Goal: Information Seeking & Learning: Check status

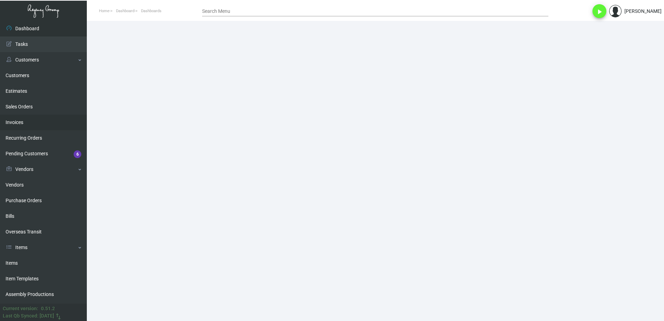
click at [29, 120] on link "Invoices" at bounding box center [43, 123] width 87 height 16
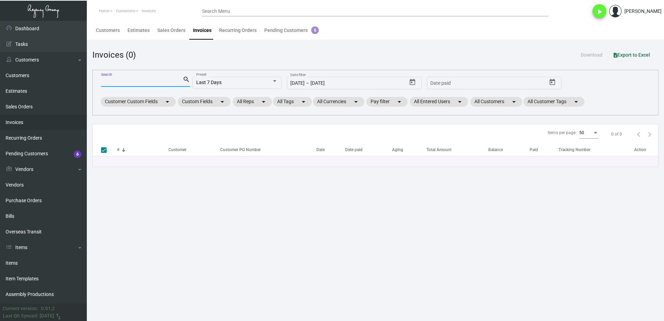
click at [126, 81] on input "Search" at bounding box center [142, 82] width 82 height 6
type input "[PERSON_NAME]"
checkbox input "false"
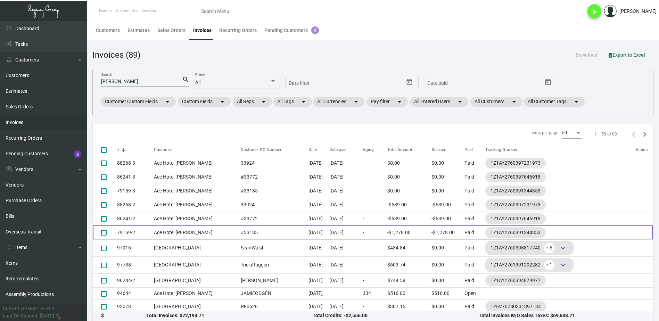
click at [344, 232] on td "[DATE]" at bounding box center [345, 232] width 33 height 14
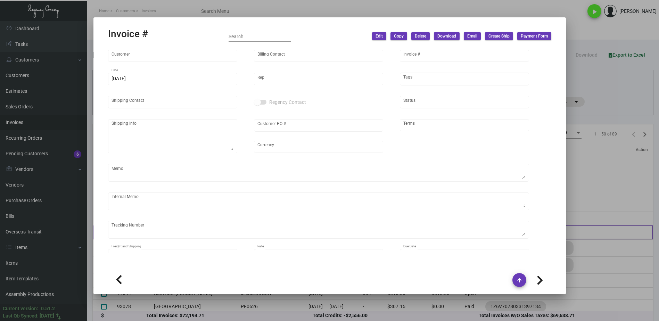
type input "Ace Hotel [PERSON_NAME]"
type input "[PERSON_NAME]"
type input "79159-2"
type input "[DATE]"
type input "[PERSON_NAME]"
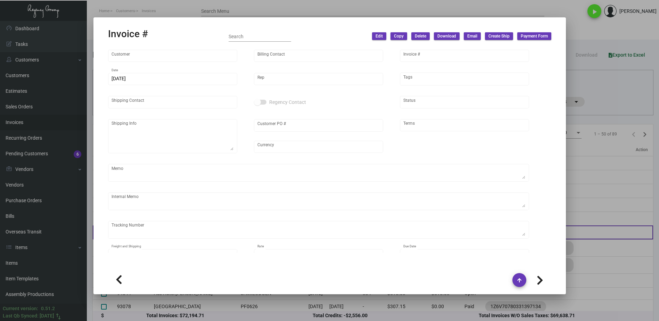
type input "[PERSON_NAME]"
type textarea "Ace Hotel [PERSON_NAME] [STREET_ADDRESS]"
type input "#33185"
type input "United States Dollar $"
type input "Net 30"
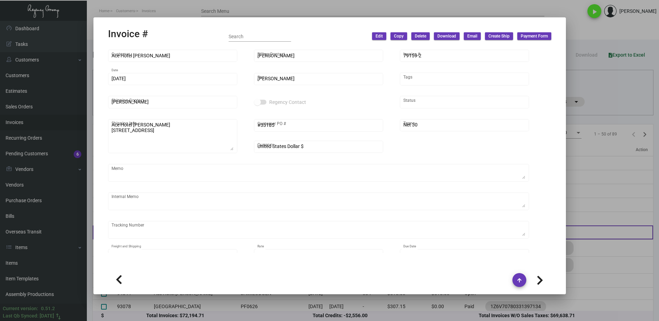
type textarea "172.56 [DATE] - Wrong pricing on Comment Card. Invoiced with $0.699 instead of …"
type input "$ 0.00"
type input "[DATE]"
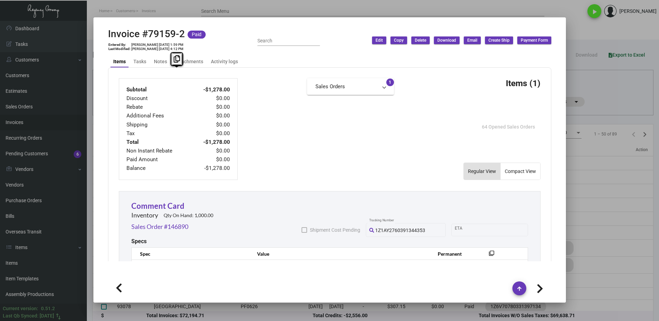
scroll to position [313, 0]
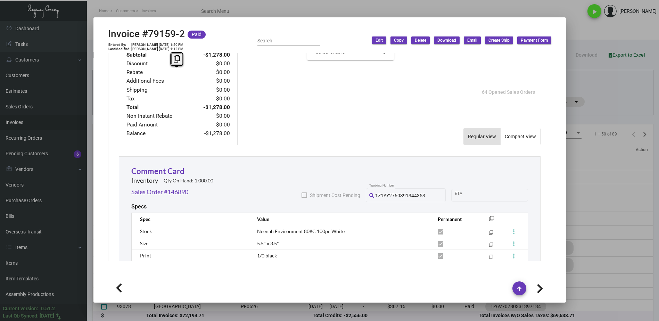
click at [588, 164] on div at bounding box center [329, 160] width 659 height 321
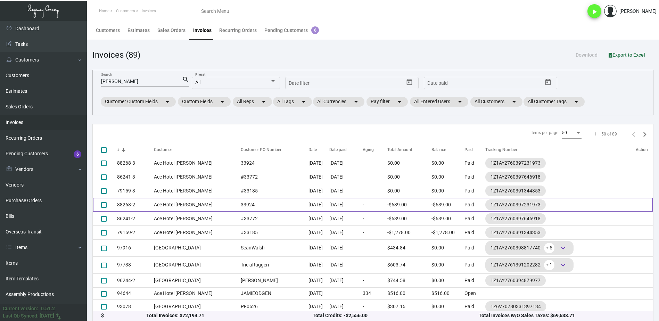
click at [329, 207] on td "[DATE]" at bounding box center [345, 205] width 33 height 14
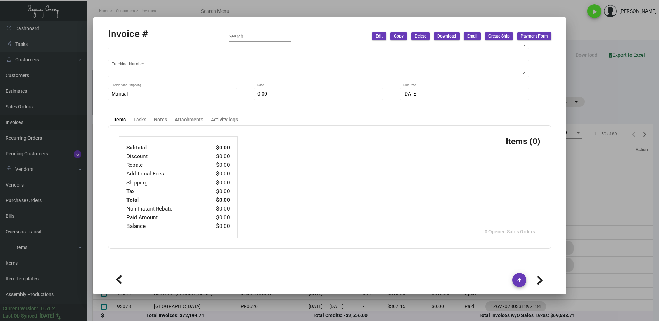
type input "Ace Hotel [PERSON_NAME]"
type input "[PERSON_NAME]"
type input "88268-2"
type input "[DATE]"
type input "[PERSON_NAME]"
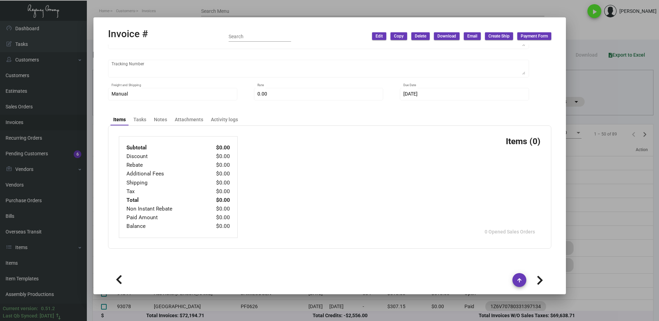
type input "[PERSON_NAME]"
type textarea "Ace Hotel [PERSON_NAME] [STREET_ADDRESS]"
type input "33924"
type input "United States Dollar $"
type input "Net 30"
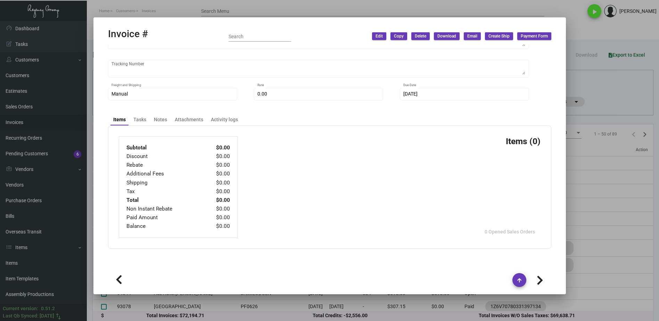
type textarea "32.31 [DATE] - Wrong pricing on Comment Card. Invoiced with $0.699 instead of $…"
type input "$ 0.00"
type input "[DATE]"
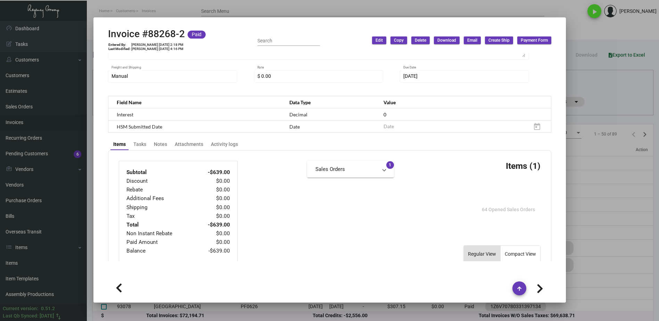
scroll to position [160, 0]
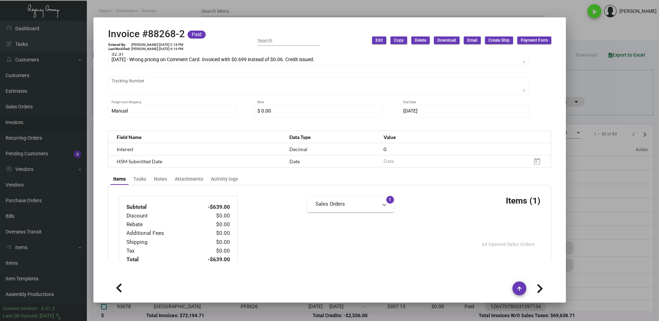
click at [608, 232] on div at bounding box center [329, 160] width 659 height 321
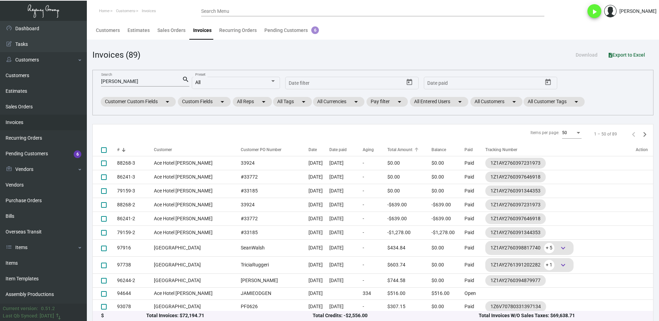
click at [398, 146] on th "Total Amount" at bounding box center [409, 150] width 44 height 12
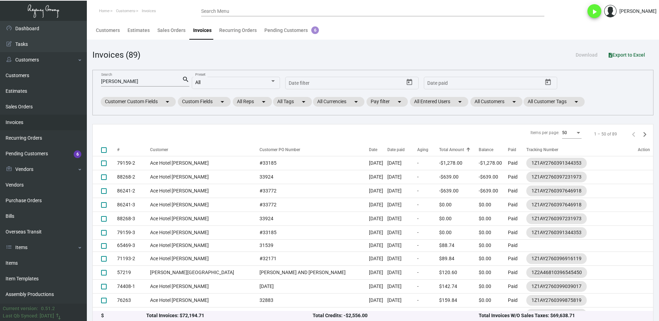
click at [439, 150] on div "Total Amount" at bounding box center [451, 150] width 25 height 6
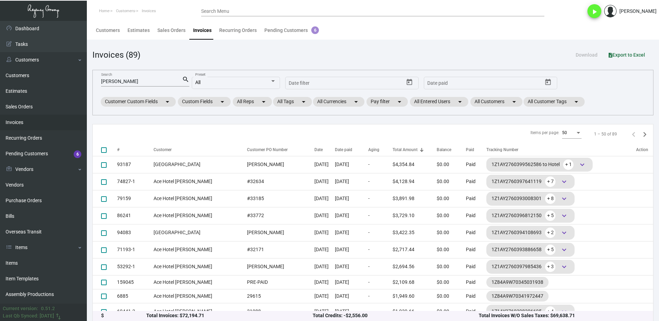
click at [396, 150] on div "Total Amount" at bounding box center [405, 150] width 25 height 6
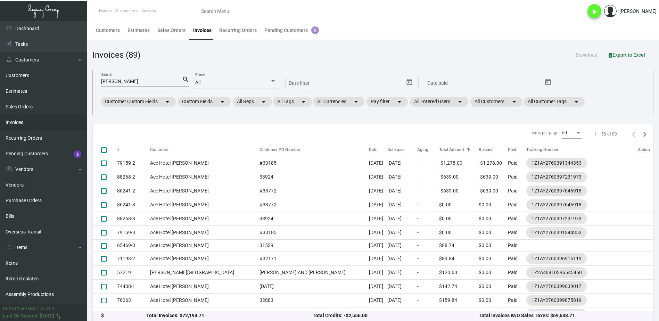
click at [131, 81] on input "[PERSON_NAME]" at bounding box center [141, 82] width 81 height 6
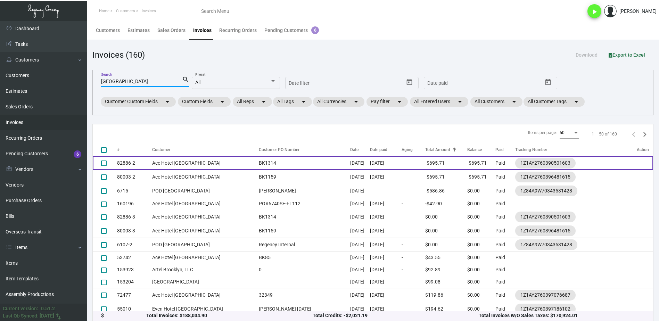
type input "[GEOGRAPHIC_DATA]"
click at [372, 166] on td "[DATE]" at bounding box center [386, 163] width 32 height 14
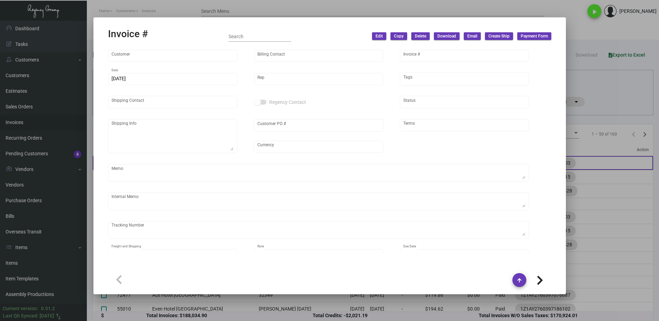
type input "Ace Hotel [GEOGRAPHIC_DATA]"
type input "[PERSON_NAME]"
type input "82886-2"
type input "[DATE]"
type input "[PERSON_NAME]"
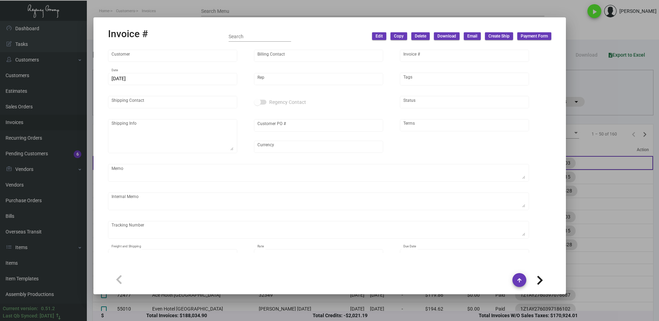
type input "[PERSON_NAME]"
type textarea "Ace Hotel [GEOGRAPHIC_DATA] - [PERSON_NAME] [STREET_ADDRESS][PERSON_NAME]"
type input "BK1314"
type input "United States Dollar $"
type input "Net 30"
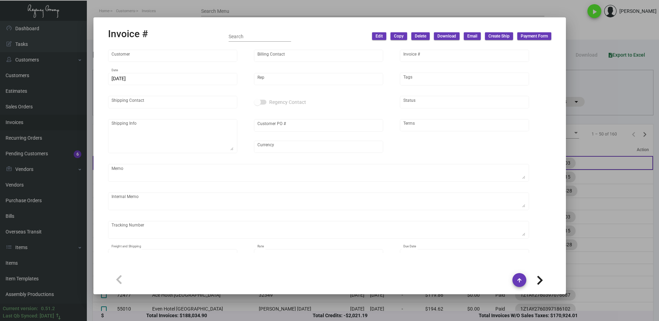
type textarea "8.74 [DATE] - Wrong pricing on Comment Card. Invoiced with $0.699 instead of $0…"
type input "$ 0.00"
type input "[DATE]"
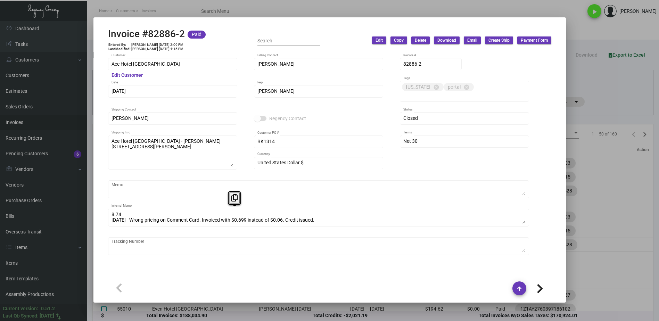
click at [143, 216] on div "8.74 [DATE] - Wrong pricing on Comment Card. Invoiced with $0.699 instead of $0…" at bounding box center [319, 216] width 414 height 19
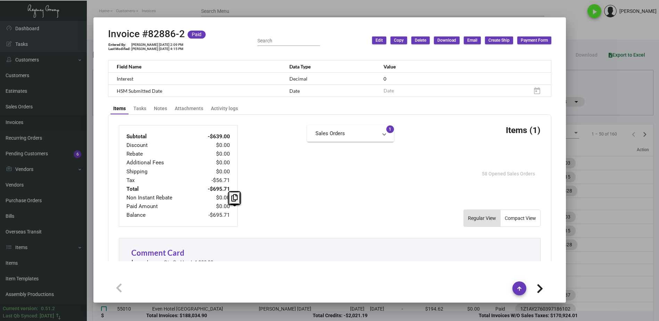
scroll to position [243, 0]
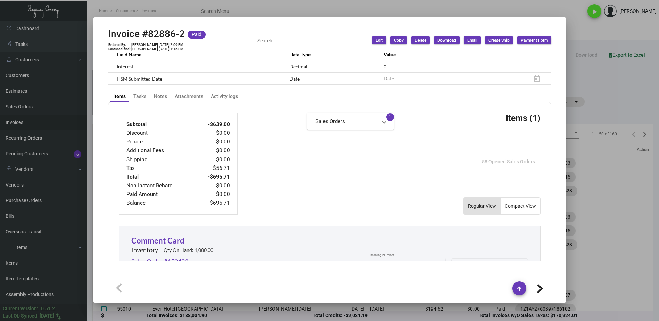
click at [615, 109] on div at bounding box center [329, 160] width 659 height 321
